Goal: Complete application form

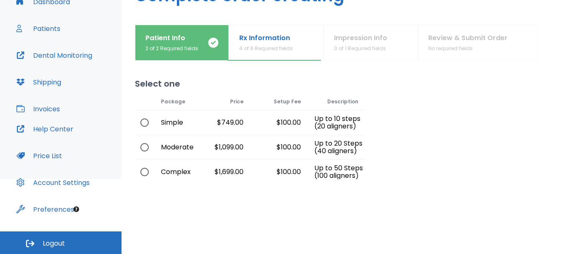
click at [263, 48] on p "4 of 6 Required fields" at bounding box center [266, 49] width 54 height 8
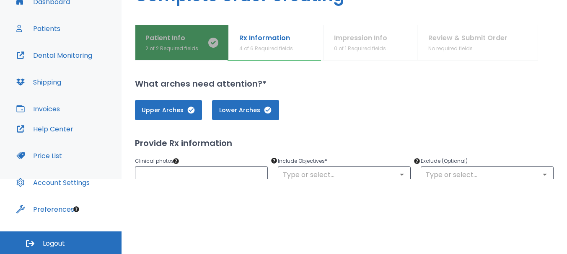
click at [171, 37] on p "Patient Info" at bounding box center [171, 38] width 53 height 10
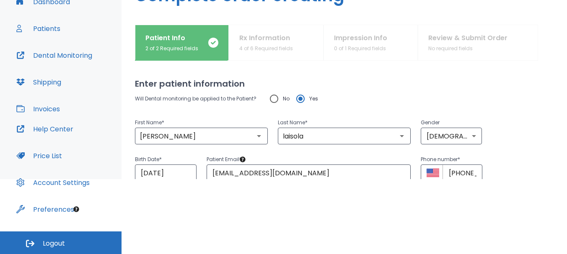
click at [366, 49] on div "Patient Info 2 of 2 Required fields Rx Information 4 of 6 Required fields Impre…" at bounding box center [344, 43] width 418 height 36
click at [369, 40] on div "Patient Info 2 of 2 Required fields Rx Information 4 of 6 Required fields Impre…" at bounding box center [344, 43] width 418 height 36
click at [273, 43] on div "Patient Info 2 of 2 Required fields Rx Information 4 of 6 Required fields Impre…" at bounding box center [344, 43] width 418 height 36
click at [255, 41] on div "Patient Info 2 of 2 Required fields Rx Information 4 of 6 Required fields Impre…" at bounding box center [344, 43] width 418 height 36
click at [245, 46] on div "Patient Info 2 of 2 Required fields Rx Information 4 of 6 Required fields Impre…" at bounding box center [344, 43] width 418 height 36
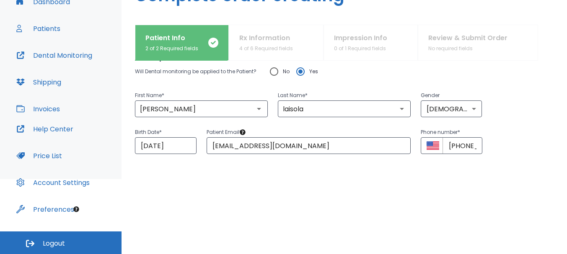
scroll to position [72, 0]
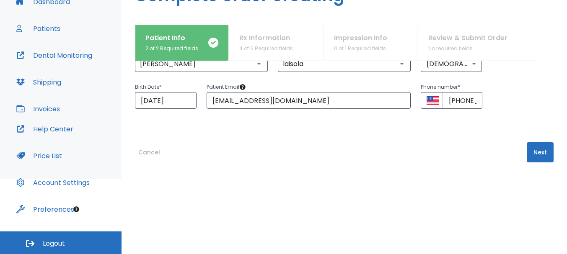
click at [547, 149] on button "Next" at bounding box center [540, 152] width 27 height 20
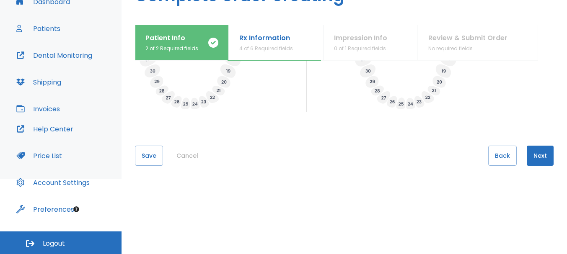
scroll to position [367, 0]
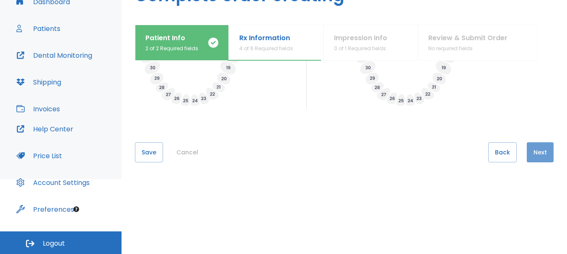
click at [527, 153] on button "Next" at bounding box center [540, 152] width 27 height 20
